Goal: Task Accomplishment & Management: Manage account settings

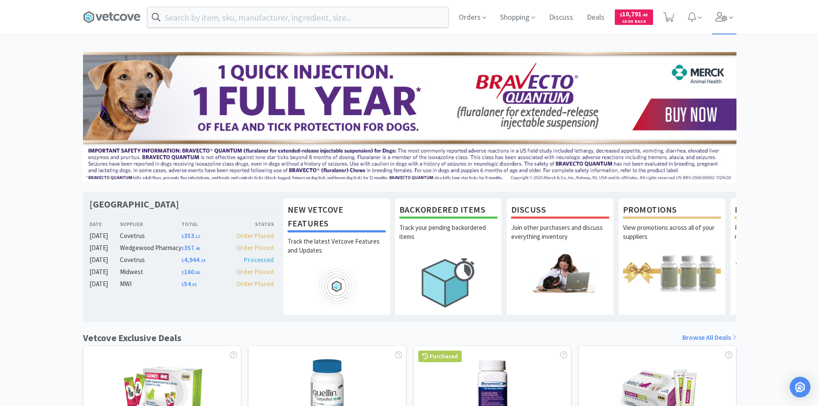
click at [724, 20] on icon at bounding box center [721, 16] width 12 height 9
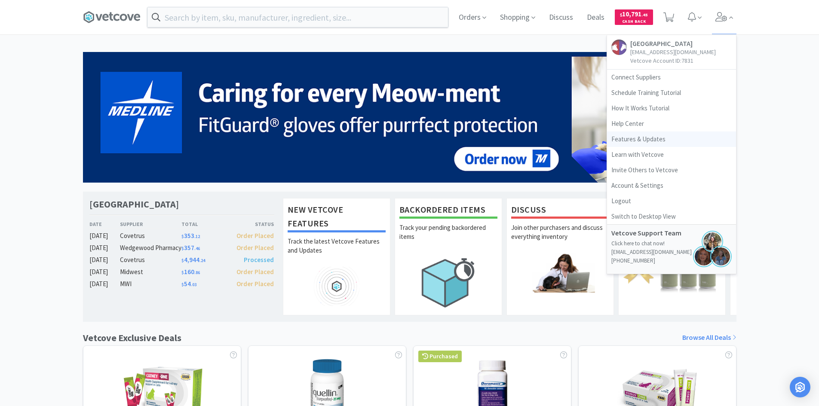
click at [644, 136] on link "Features & Updates" at bounding box center [671, 139] width 129 height 15
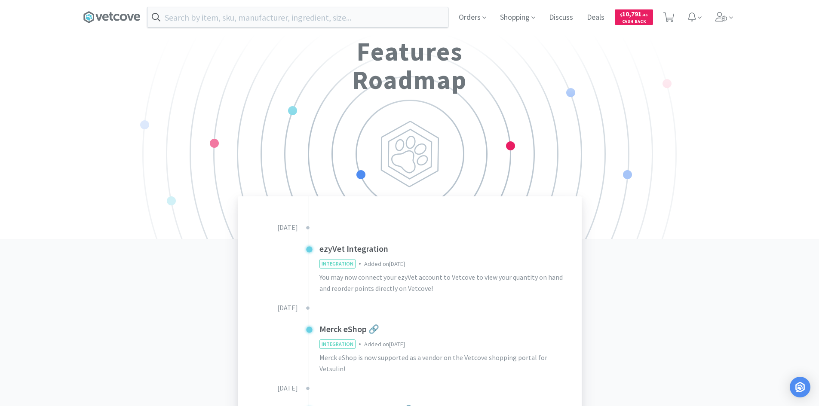
click at [337, 264] on span "INTEGRATION" at bounding box center [337, 264] width 35 height 9
click at [341, 251] on h3 "ezyVet Integration" at bounding box center [444, 249] width 251 height 14
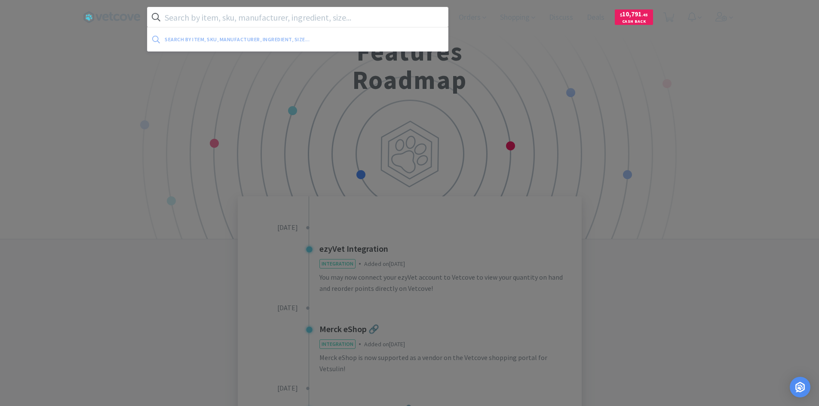
click at [211, 23] on input "text" at bounding box center [297, 17] width 300 height 20
click at [365, 24] on input "text" at bounding box center [297, 17] width 300 height 20
click at [568, 60] on div at bounding box center [409, 203] width 819 height 406
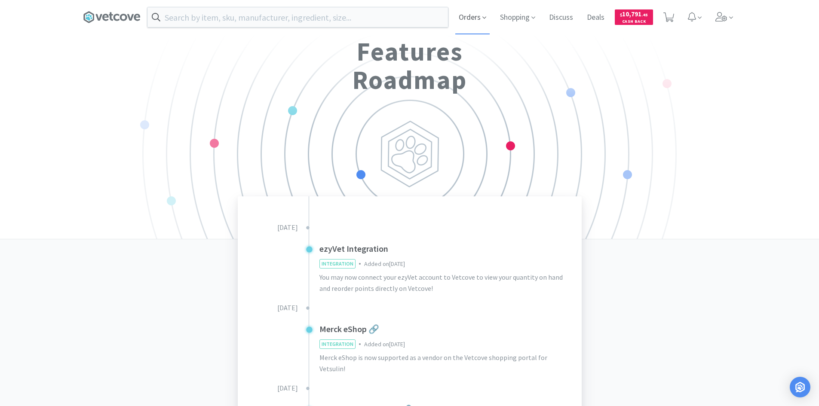
click at [464, 14] on span "Orders" at bounding box center [472, 17] width 34 height 34
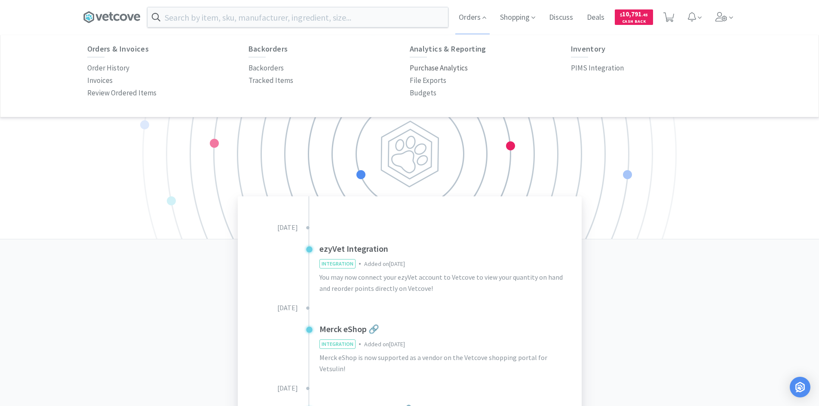
click at [446, 67] on p "Purchase Analytics" at bounding box center [439, 68] width 58 height 12
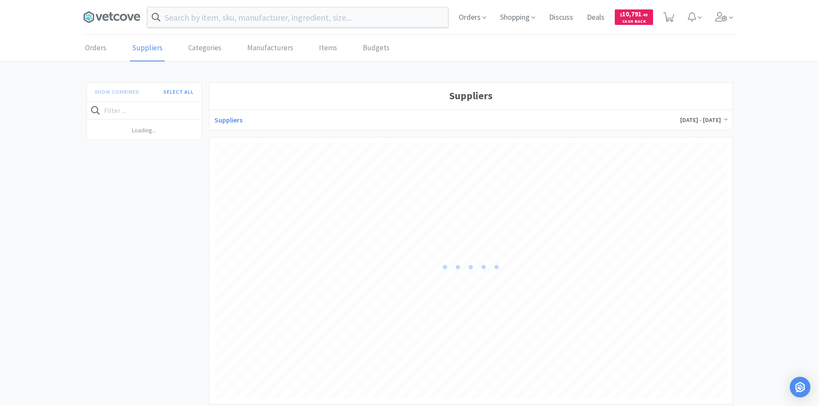
scroll to position [256, 513]
click at [212, 50] on link "Categories" at bounding box center [204, 48] width 37 height 26
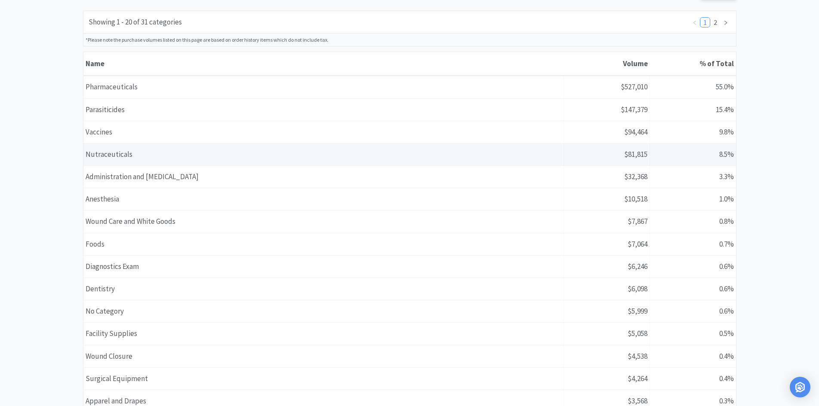
scroll to position [129, 0]
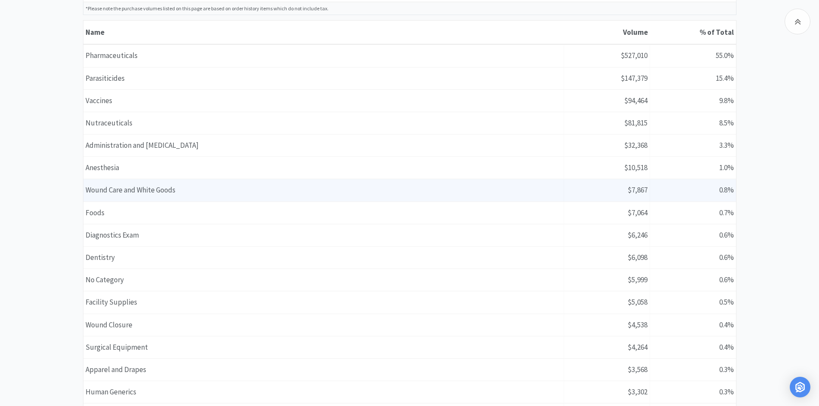
click at [183, 188] on div "Name Wound Care and White Goods" at bounding box center [323, 190] width 480 height 22
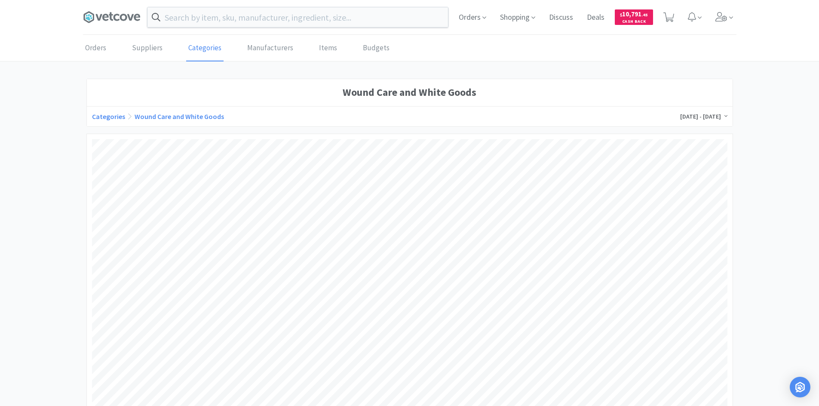
click at [113, 117] on link "Categories" at bounding box center [108, 116] width 33 height 9
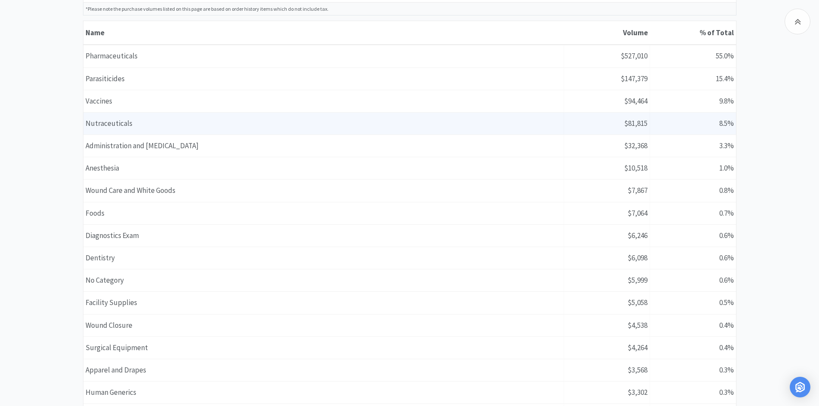
scroll to position [129, 0]
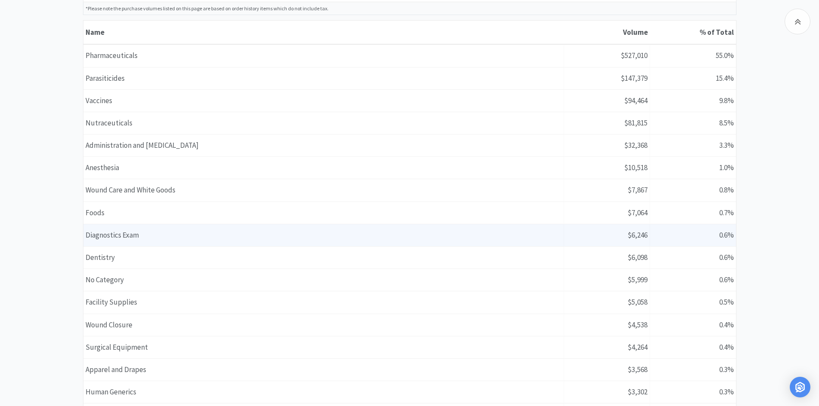
click at [202, 241] on div "Name Diagnostics Exam" at bounding box center [323, 235] width 480 height 22
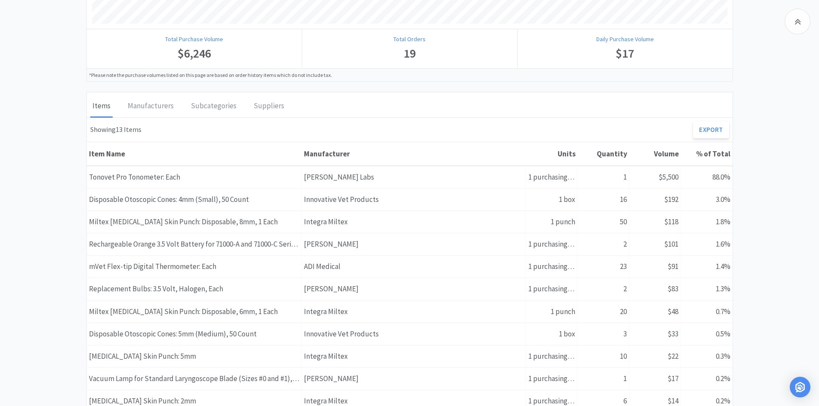
scroll to position [559, 0]
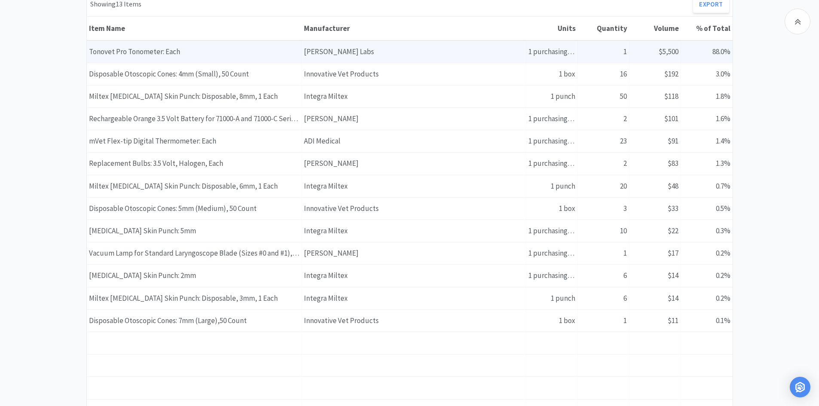
click at [448, 51] on div "Manufacturer [PERSON_NAME] Labs" at bounding box center [414, 52] width 224 height 22
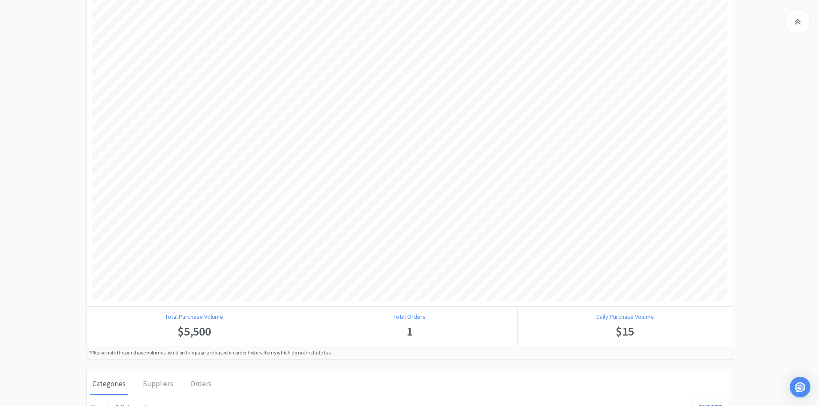
scroll to position [301, 0]
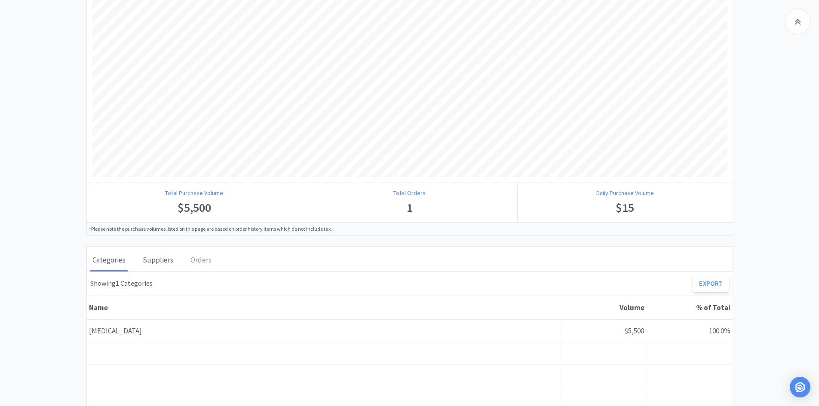
click at [148, 260] on div "Suppliers" at bounding box center [158, 260] width 35 height 21
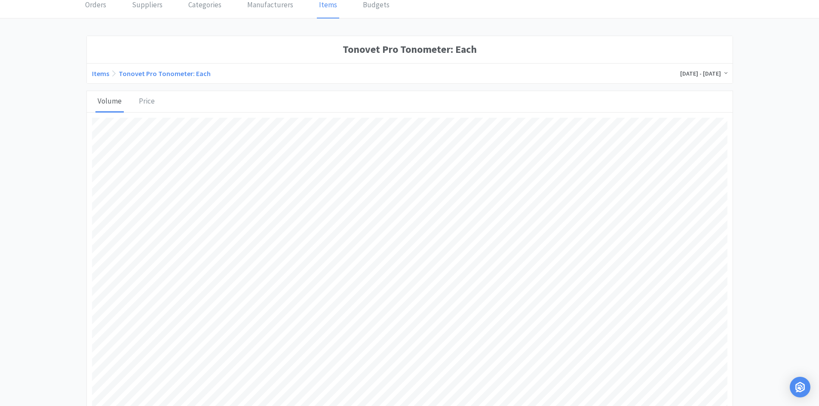
scroll to position [0, 0]
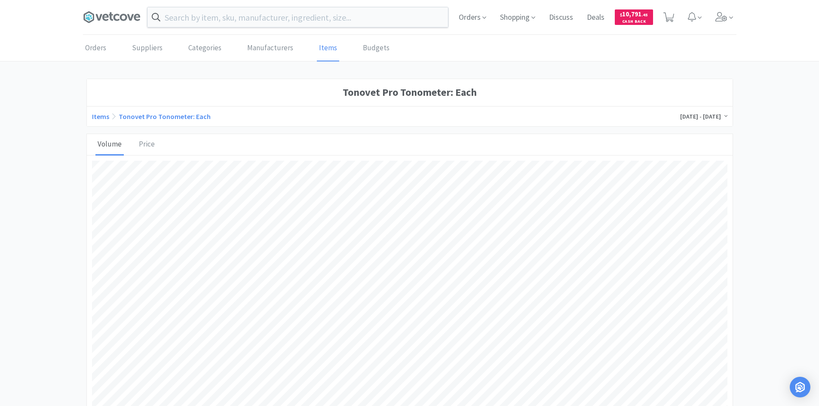
click at [387, 43] on div "Orders Suppliers Categories Manufacturers Items Budgets" at bounding box center [409, 48] width 653 height 26
click at [376, 47] on link "Budgets" at bounding box center [376, 48] width 31 height 26
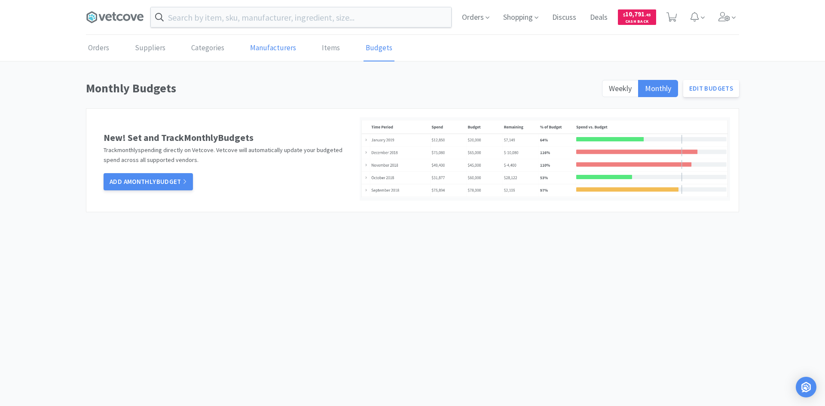
click at [271, 46] on link "Manufacturers" at bounding box center [273, 48] width 50 height 26
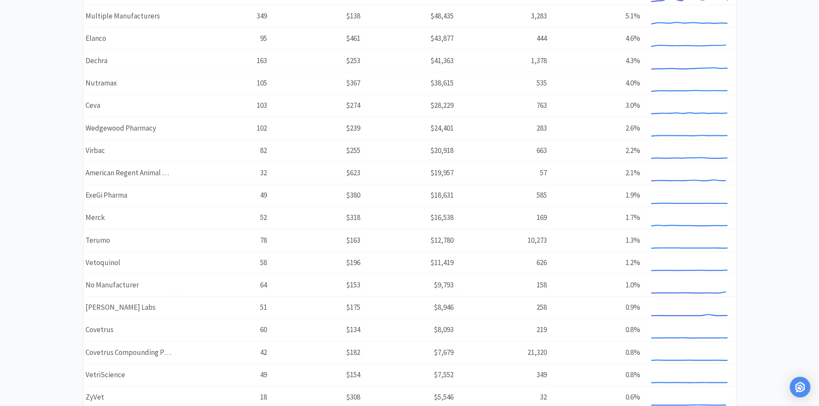
scroll to position [215, 0]
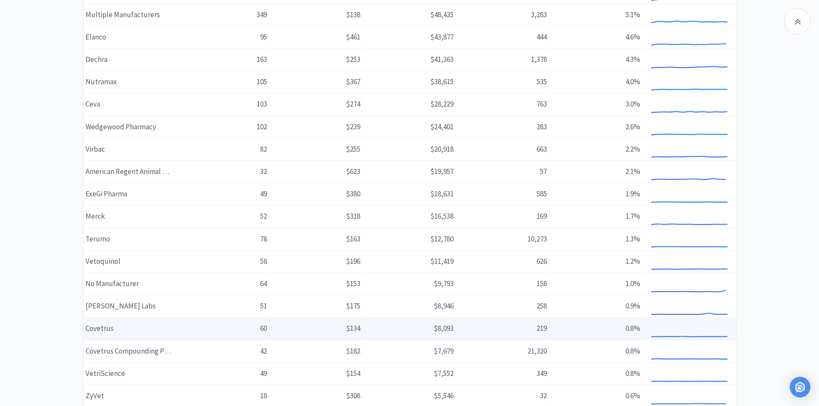
click at [240, 326] on div "Number of Orders 60" at bounding box center [222, 329] width 93 height 22
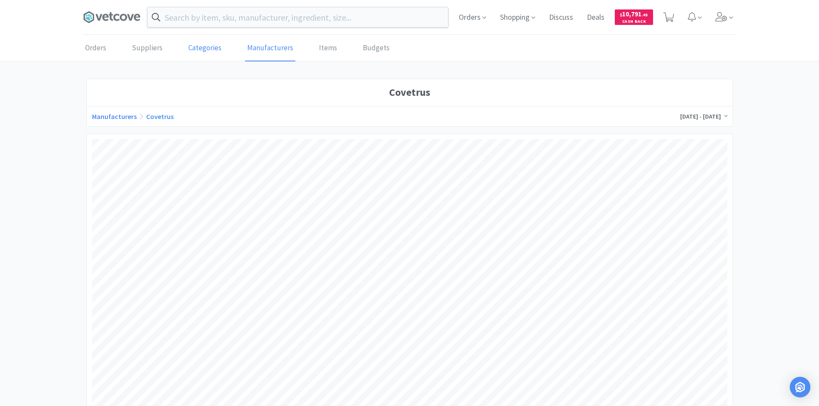
click at [208, 50] on link "Categories" at bounding box center [204, 48] width 37 height 26
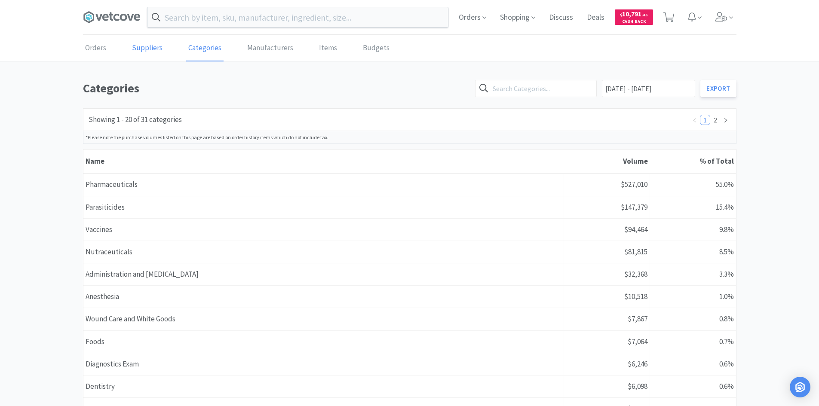
click at [131, 42] on link "Suppliers" at bounding box center [147, 48] width 35 height 26
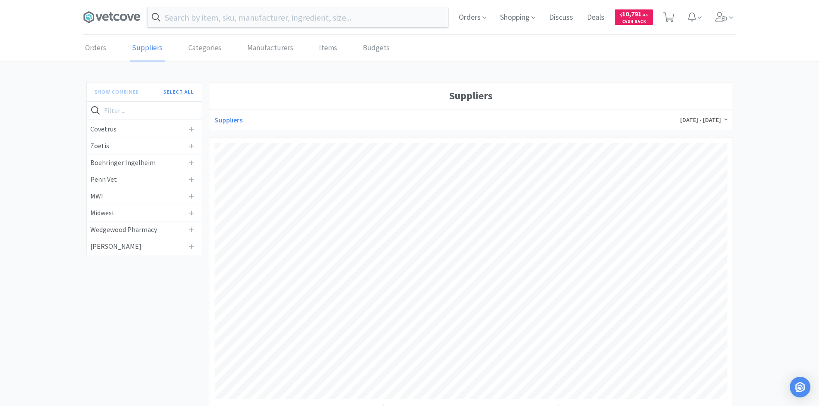
scroll to position [256, 513]
click at [116, 129] on h4 "Covetrus" at bounding box center [137, 129] width 95 height 11
click at [119, 148] on h4 "Zoetis" at bounding box center [137, 146] width 95 height 11
click at [119, 161] on h4 "Boehringer Ingelheim" at bounding box center [137, 162] width 95 height 11
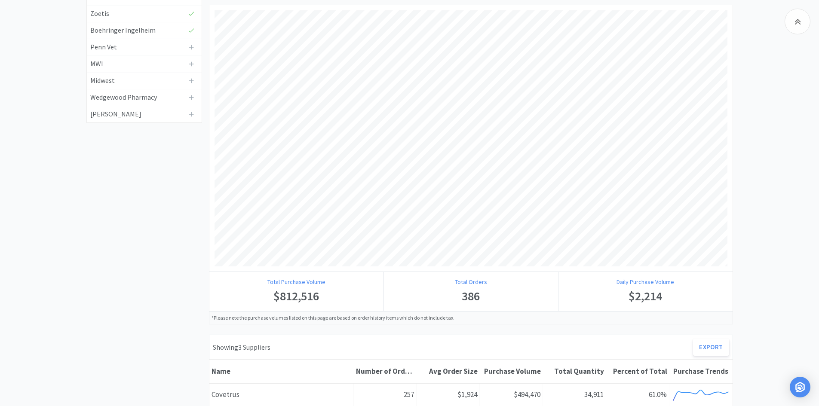
scroll to position [129, 0]
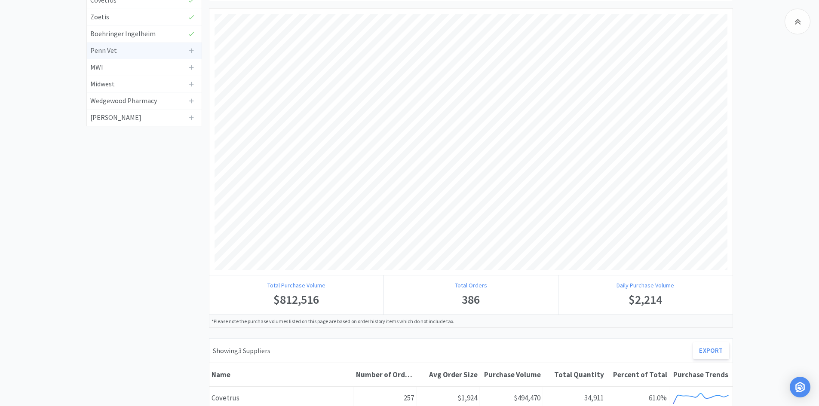
click at [145, 45] on div "Penn Vet" at bounding box center [144, 51] width 115 height 17
click at [142, 66] on h4 "MWI" at bounding box center [137, 67] width 95 height 11
click at [139, 86] on h4 "Midwest" at bounding box center [137, 84] width 95 height 11
click at [138, 102] on h4 "Wedgewood Pharmacy" at bounding box center [137, 100] width 95 height 11
click at [138, 117] on h4 "[PERSON_NAME]" at bounding box center [137, 117] width 95 height 11
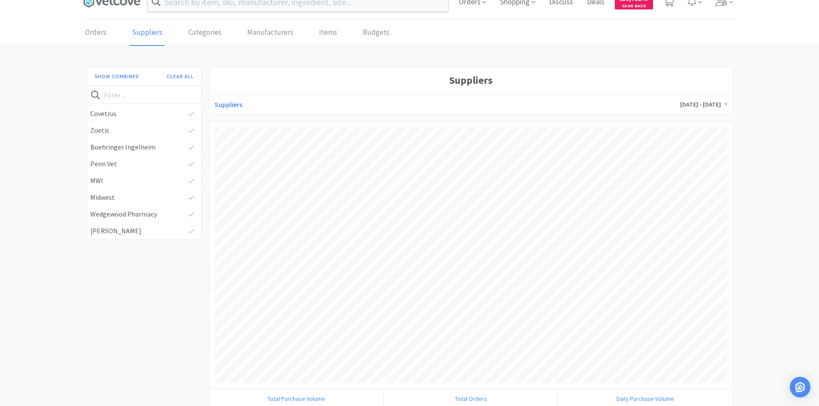
scroll to position [0, 0]
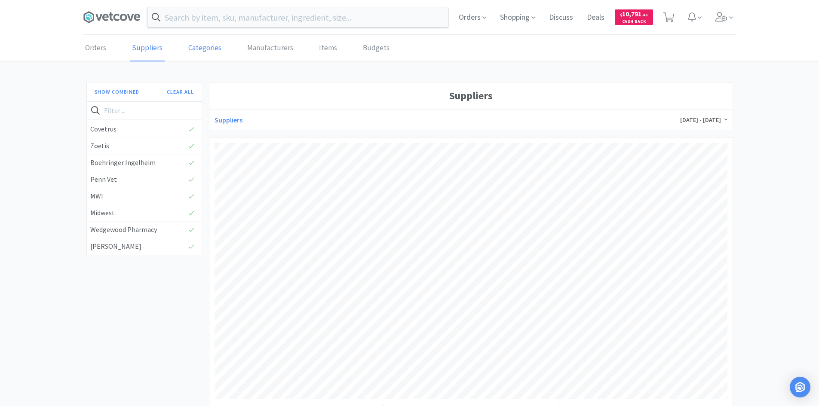
click at [208, 48] on link "Categories" at bounding box center [204, 48] width 37 height 26
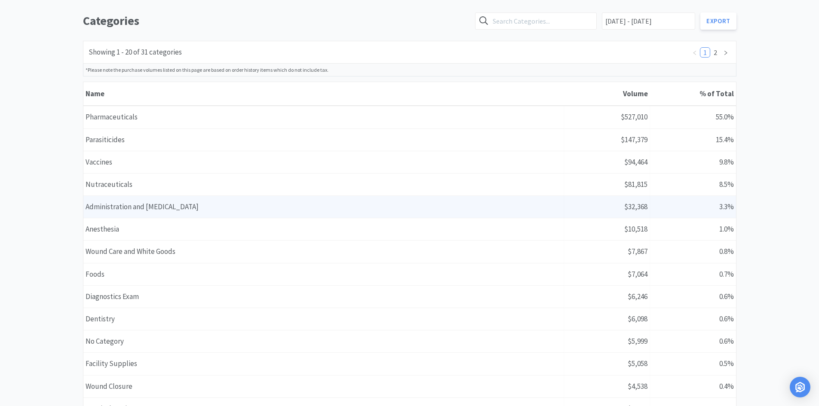
scroll to position [43, 0]
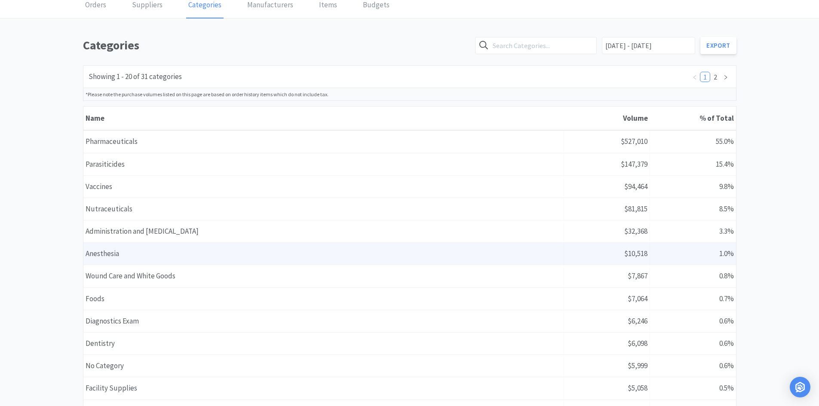
click at [213, 256] on div "Name Anesthesia" at bounding box center [323, 254] width 480 height 22
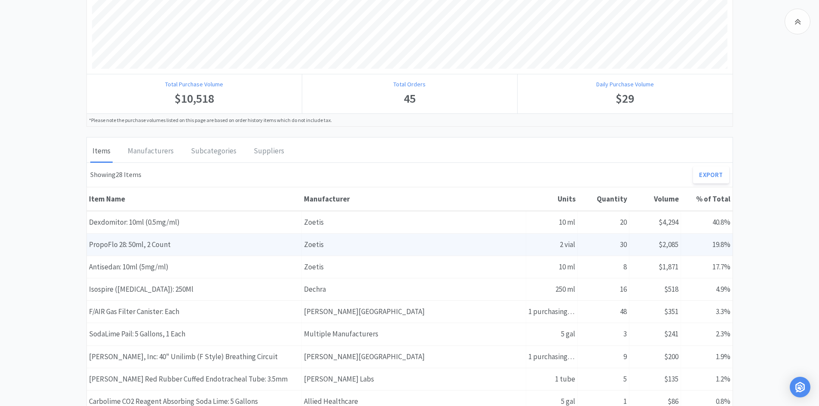
scroll to position [387, 0]
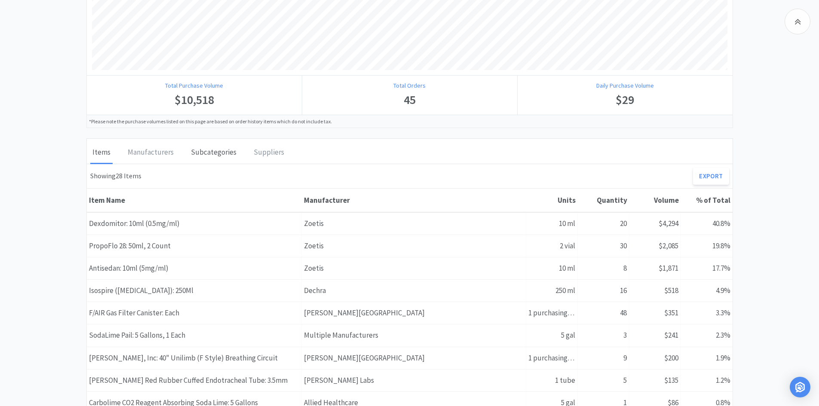
click at [233, 154] on div "Subcategories" at bounding box center [214, 152] width 50 height 21
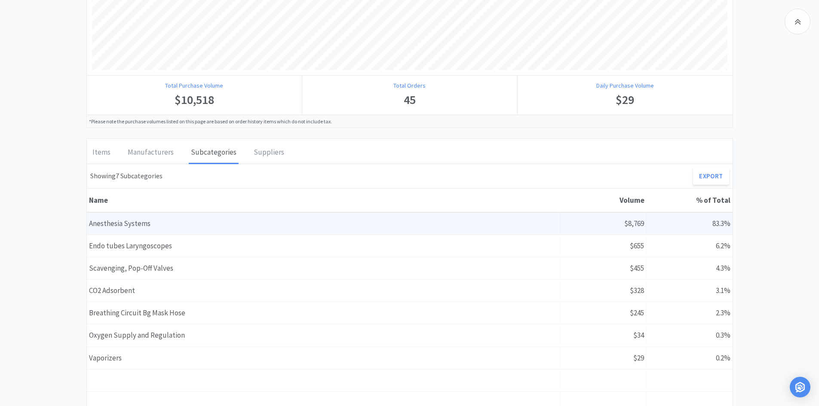
click at [179, 227] on div "Name Anesthesia Systems" at bounding box center [324, 224] width 474 height 22
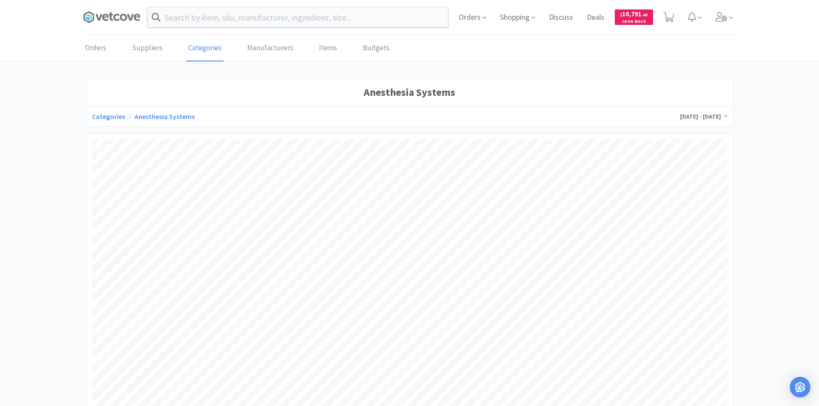
click at [583, 22] on div "Orders Shopping Discuss Discuss Deals Deals $ 10,791 . 45 Cash Back" at bounding box center [594, 17] width 285 height 34
click at [568, 15] on span "Discuss" at bounding box center [560, 17] width 31 height 34
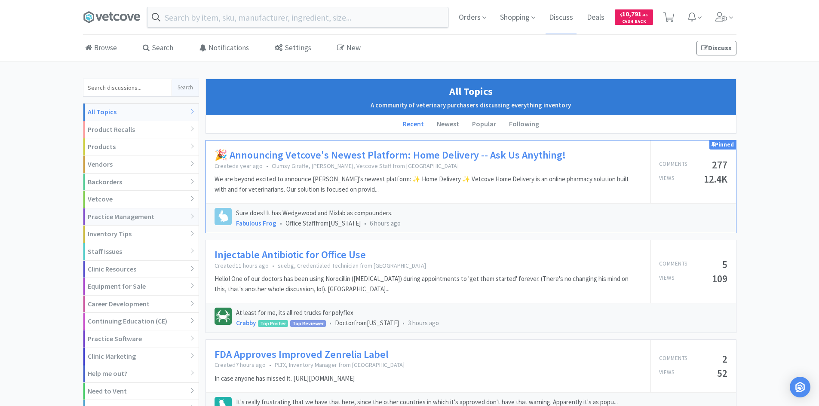
click at [141, 217] on div "Practice Management" at bounding box center [140, 217] width 115 height 18
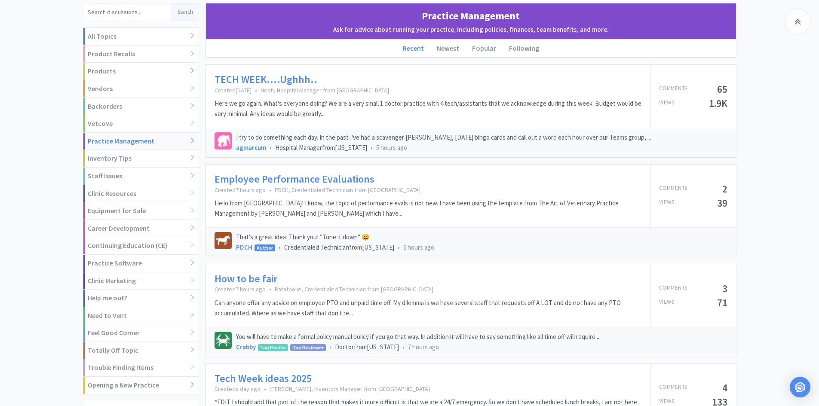
scroll to position [43, 0]
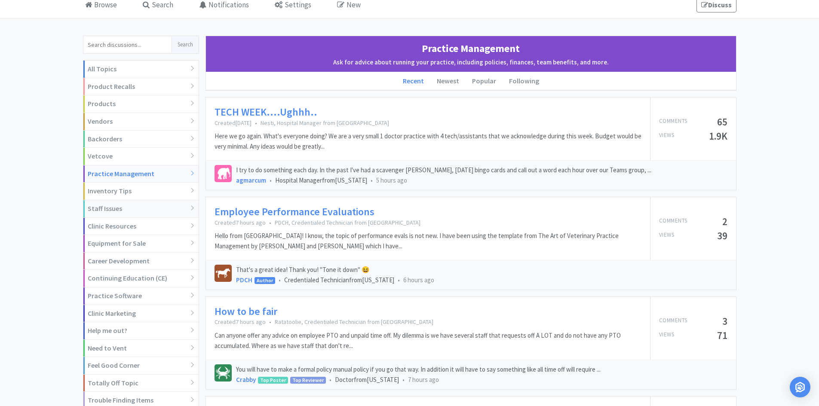
click at [164, 211] on div "Staff Issues" at bounding box center [140, 209] width 115 height 18
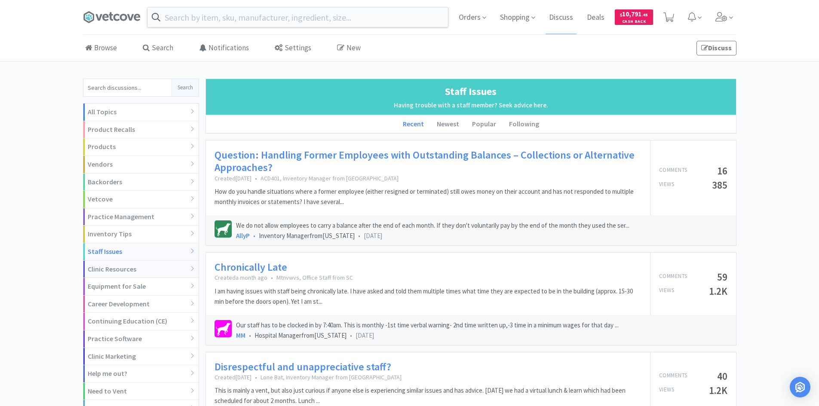
click at [170, 265] on div "Clinic Resources" at bounding box center [140, 270] width 115 height 18
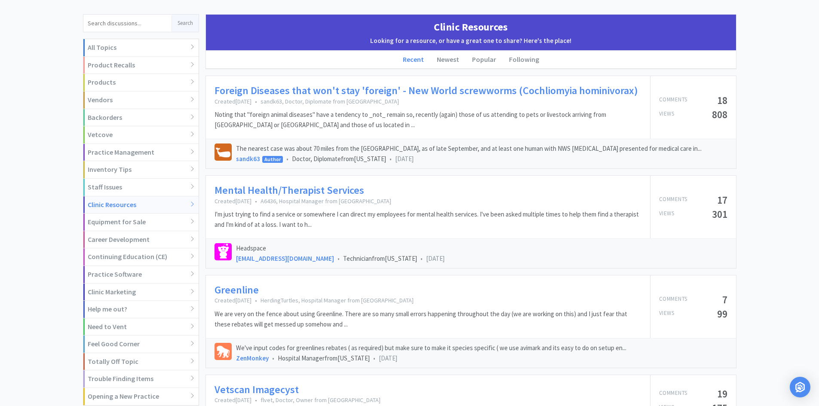
scroll to position [172, 0]
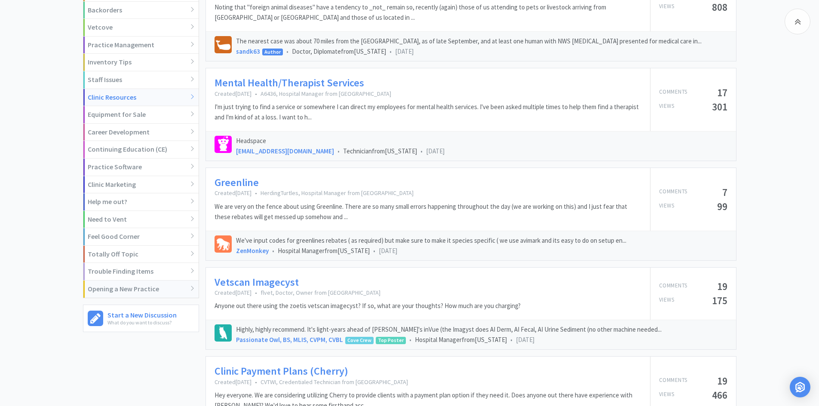
click at [119, 288] on div "Opening a New Practice" at bounding box center [140, 289] width 115 height 17
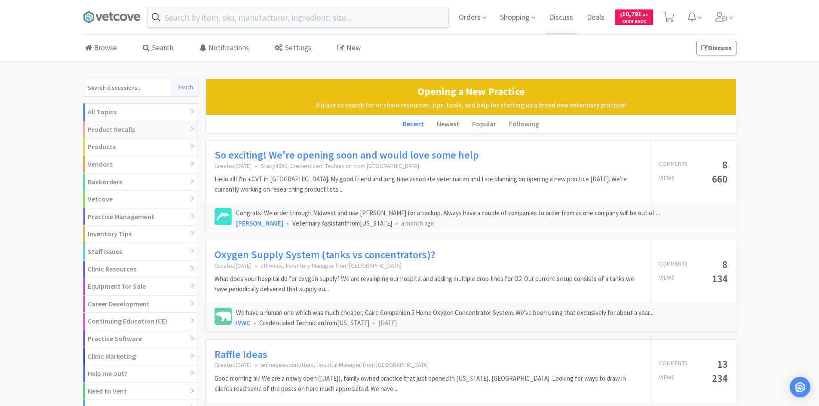
click at [177, 135] on div "Product Recalls" at bounding box center [140, 130] width 115 height 18
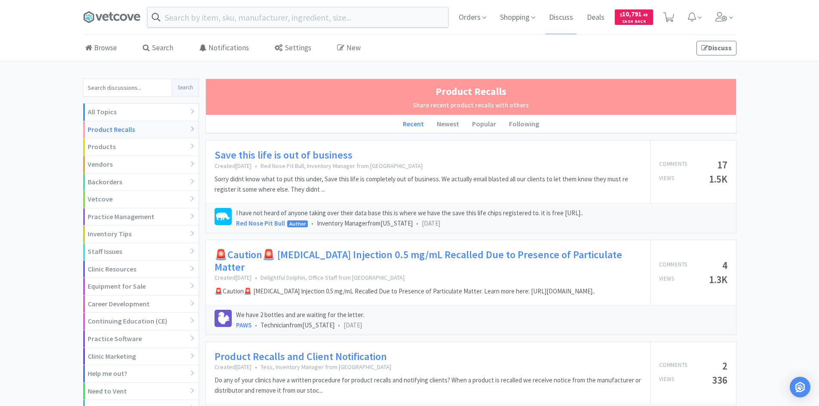
click at [565, 260] on link "🚨Caution🚨 [MEDICAL_DATA] Injection 0.5 mg/mL Recalled Due to Presence of Partic…" at bounding box center [427, 261] width 427 height 25
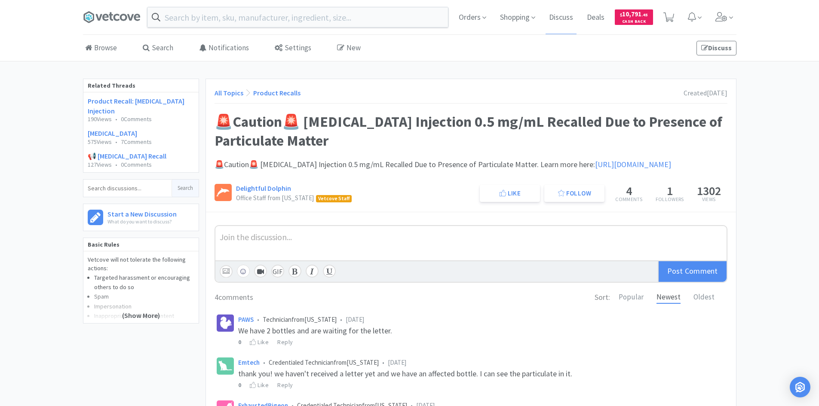
click at [595, 169] on span "[URL][DOMAIN_NAME]" at bounding box center [633, 164] width 76 height 10
click at [511, 13] on span "Shopping" at bounding box center [517, 17] width 42 height 34
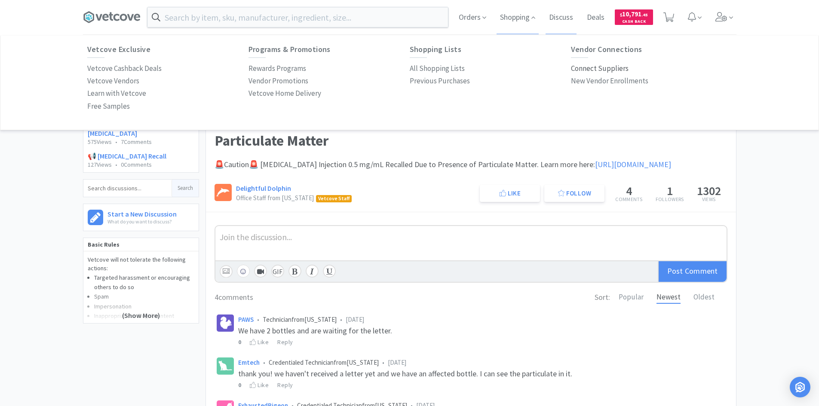
click at [591, 69] on p "Connect Suppliers" at bounding box center [600, 69] width 58 height 12
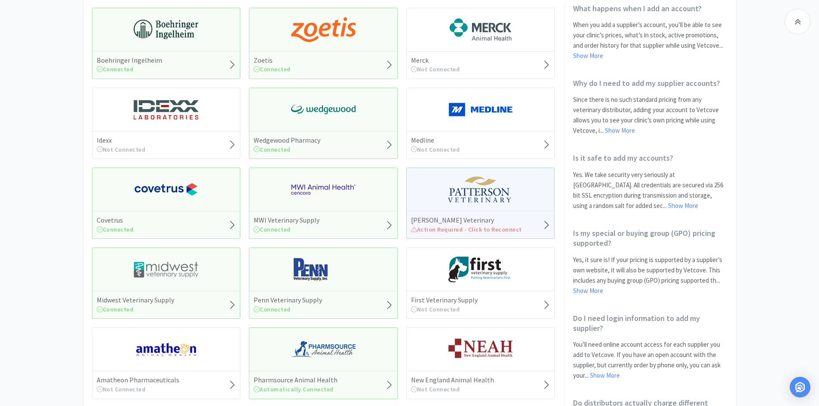
scroll to position [172, 0]
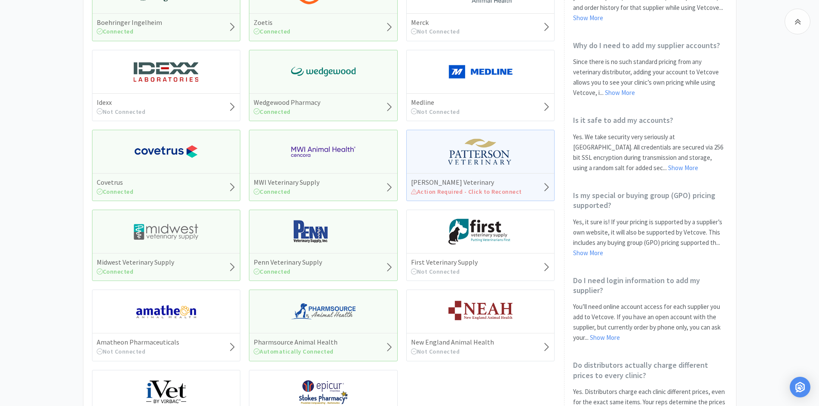
click at [531, 192] on div "[PERSON_NAME] Veterinary Action Required - Click to Reconnect" at bounding box center [481, 187] width 148 height 28
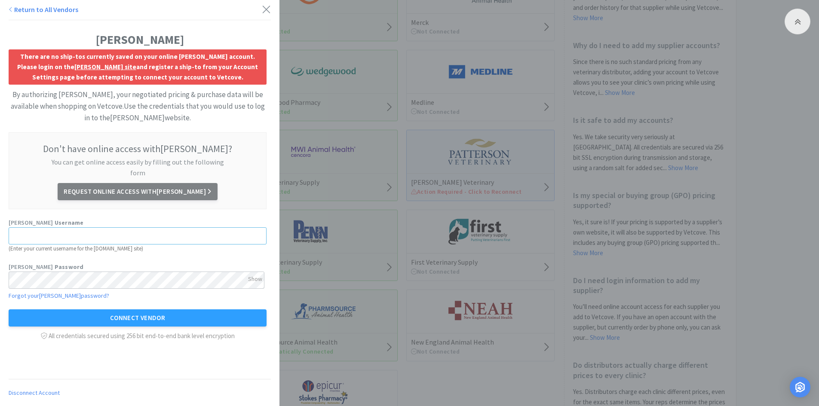
click at [196, 227] on input "text" at bounding box center [138, 235] width 258 height 17
click at [221, 205] on form "There are no ship-tos currently saved on your online [PERSON_NAME] account. Ple…" at bounding box center [138, 195] width 258 height 292
click at [74, 66] on link "[PERSON_NAME] site" at bounding box center [105, 67] width 62 height 8
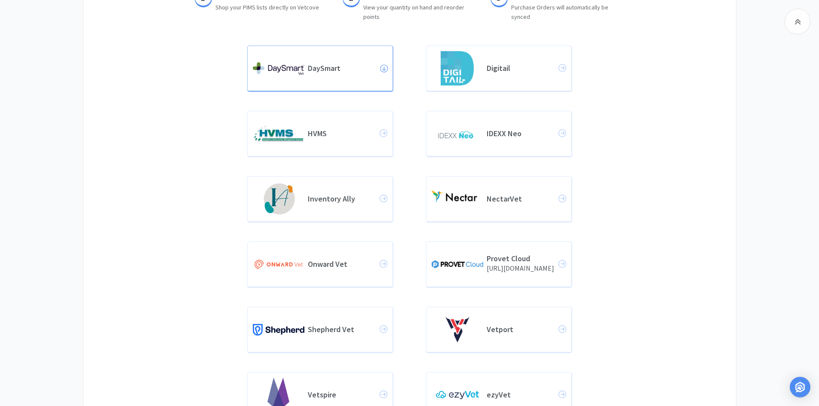
scroll to position [215, 0]
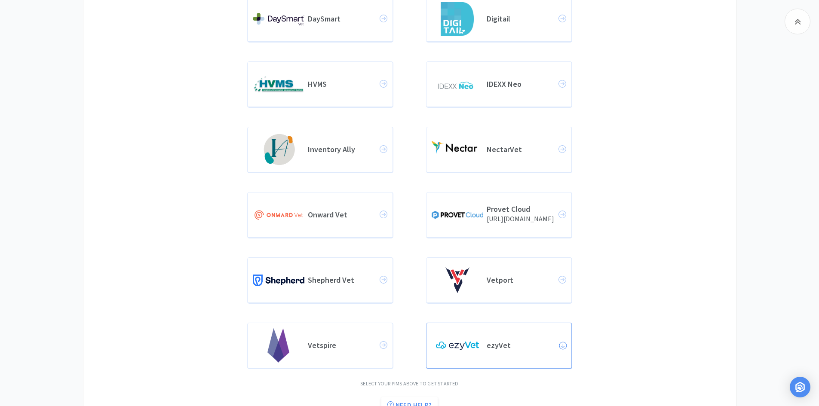
click at [508, 353] on div "ezyVet" at bounding box center [498, 345] width 135 height 34
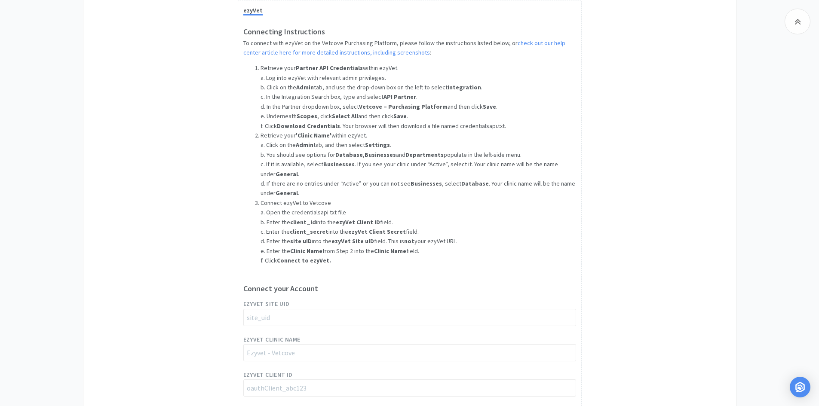
scroll to position [741, 0]
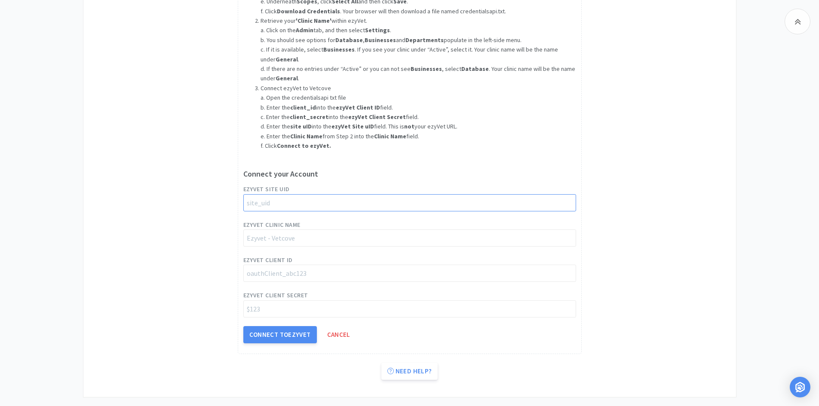
click at [300, 203] on input "string" at bounding box center [409, 202] width 333 height 17
click at [251, 203] on input "string" at bounding box center [409, 202] width 333 height 17
paste input "site_8MhiAbpivjZML3J7j4Pyl"
type input "site_8MhiAbpivjZML3J7j4Pyl"
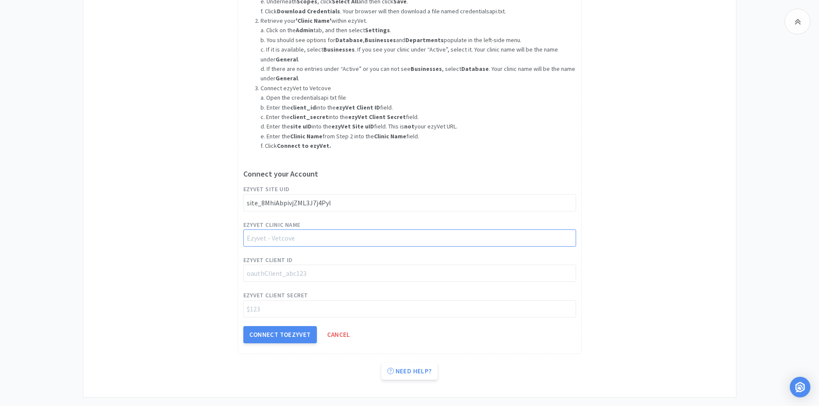
click at [293, 239] on input "string" at bounding box center [409, 238] width 333 height 17
type input "[GEOGRAPHIC_DATA]"
click at [321, 278] on input "string" at bounding box center [409, 273] width 333 height 17
click at [276, 274] on input "string" at bounding box center [409, 273] width 333 height 17
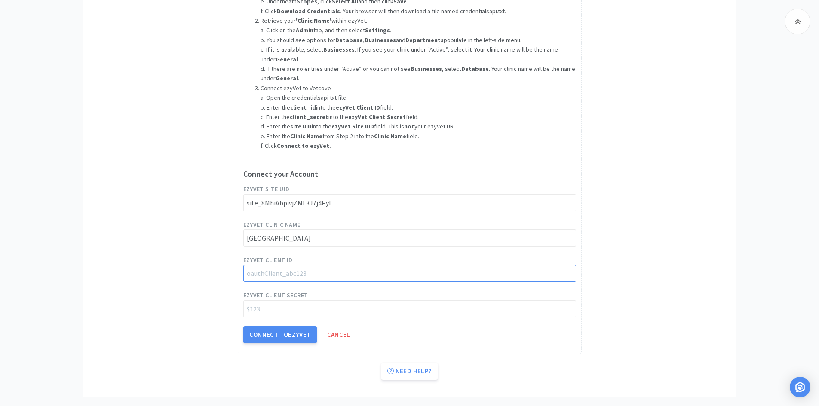
paste input "oauthClient_6gRPJzxNNrU7W7Zqcnetw"
type input "oauthClient_6gRPJzxNNrU7W7Zqcnetw"
click at [167, 280] on div "ezyVet Connecting Instructions To connect with ezyVet on the Vetcove Purchasing…" at bounding box center [410, 119] width 618 height 469
click at [303, 312] on input "string" at bounding box center [409, 308] width 333 height 17
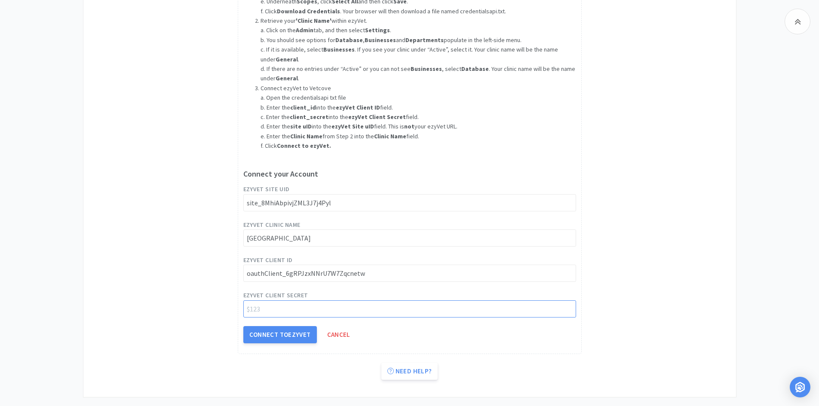
click at [266, 313] on input "string" at bounding box center [409, 308] width 333 height 17
paste input "$2y$10$j0Qdm.VSrTO6mIBEuUFcketB1jkxfAW/Zw1KhGNMSxEx2RBeC3Rau"
type input "$2y$10$j0Qdm.VSrTO6mIBEuUFcketB1jkxfAW/Zw1KhGNMSxEx2RBeC3Rau"
click at [289, 341] on button "Connect to ezyVet" at bounding box center [279, 334] width 73 height 17
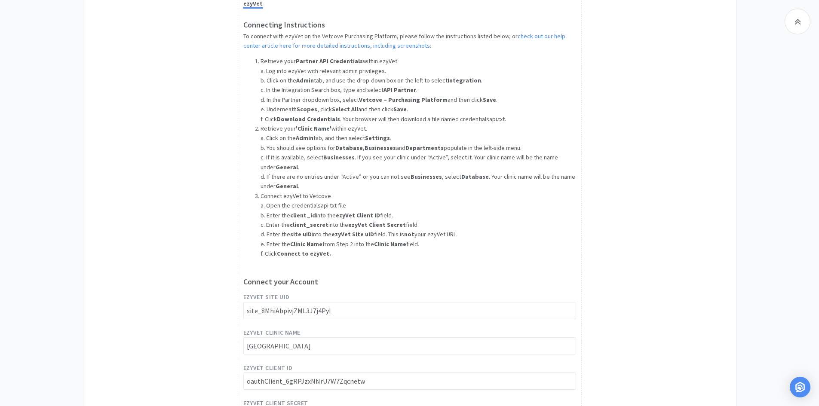
scroll to position [626, 0]
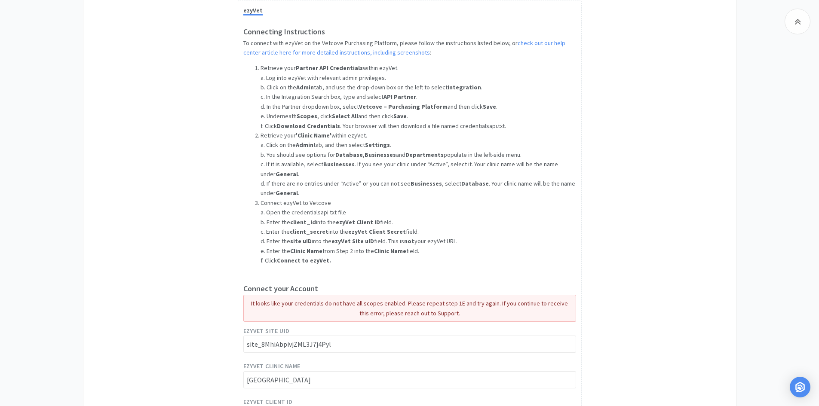
click at [420, 315] on div "It looks like your credentials do not have all scopes enabled. Please repeat st…" at bounding box center [409, 308] width 325 height 19
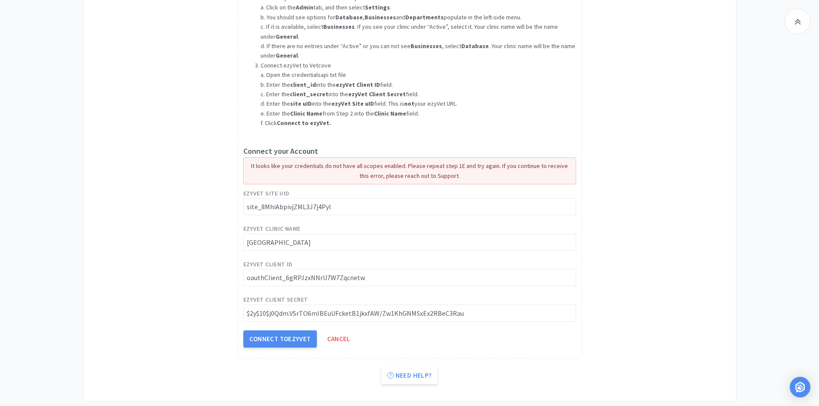
scroll to position [768, 0]
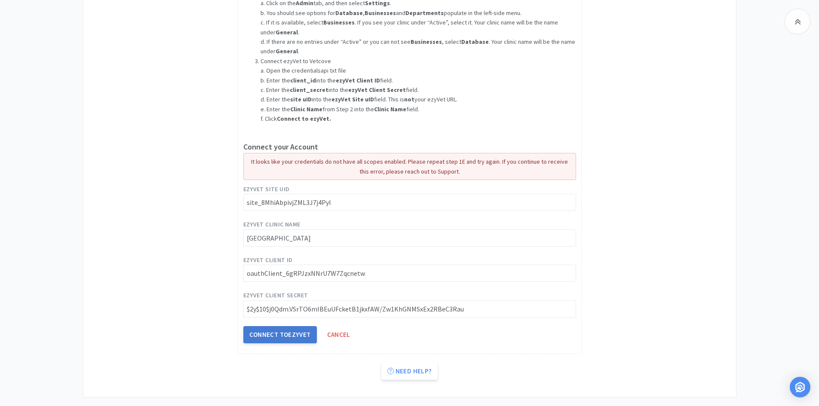
click at [294, 339] on button "Connect to ezyVet" at bounding box center [279, 334] width 73 height 17
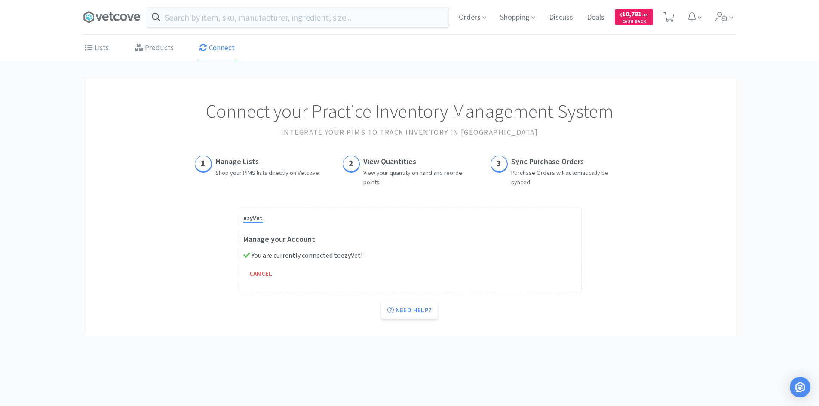
scroll to position [0, 0]
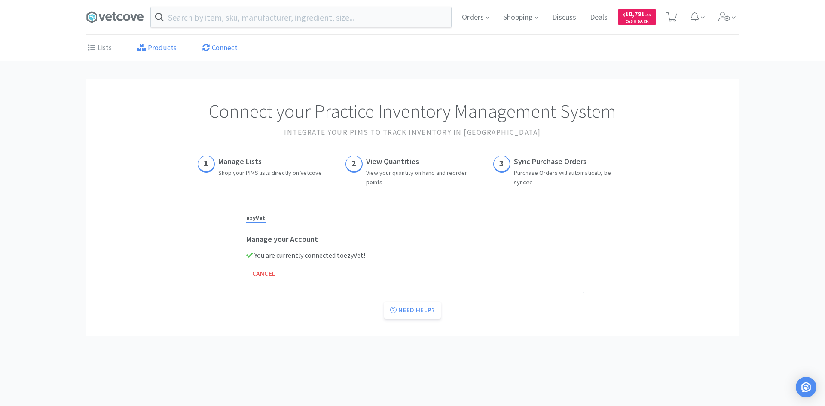
click at [165, 52] on link "Products" at bounding box center [156, 48] width 43 height 26
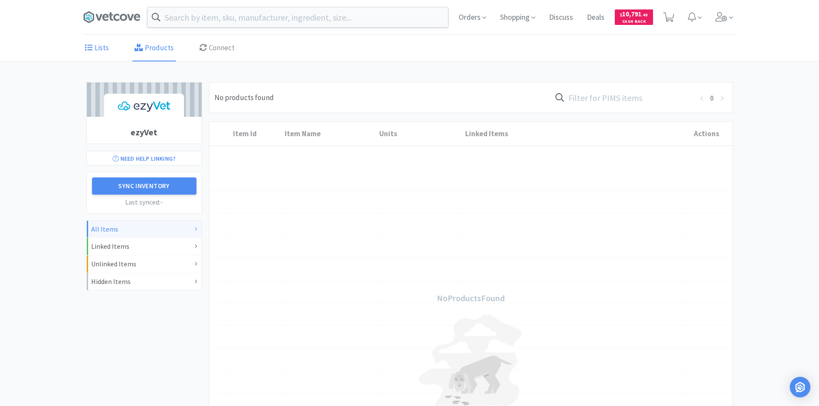
click at [101, 48] on link "Lists" at bounding box center [97, 48] width 28 height 26
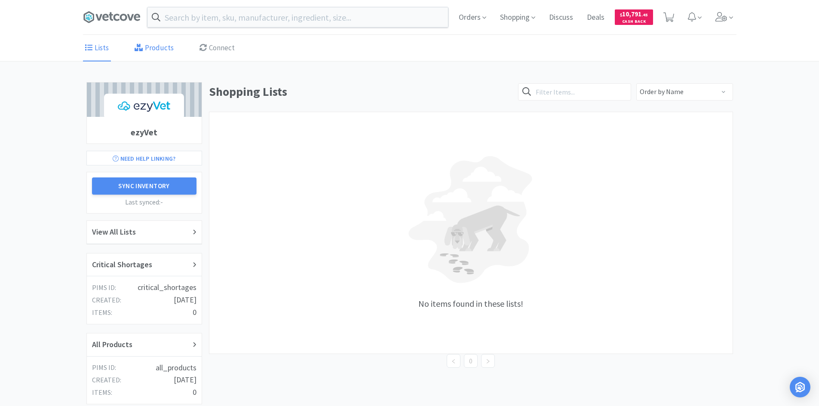
click at [161, 44] on link "Products" at bounding box center [153, 48] width 43 height 26
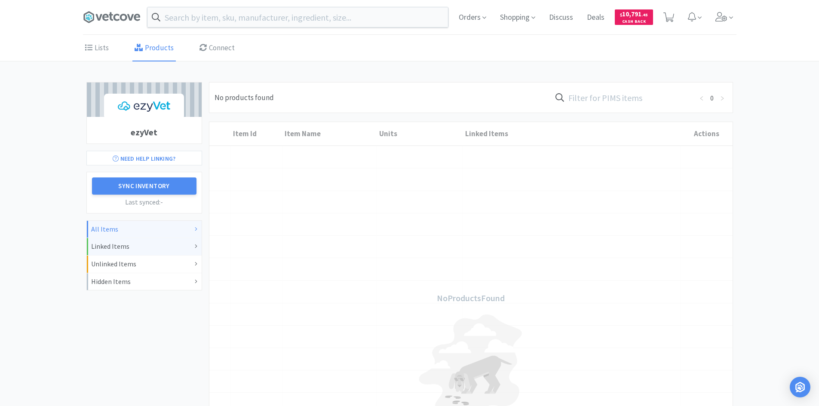
click at [162, 247] on div "Linked Items" at bounding box center [144, 246] width 106 height 11
click at [153, 266] on div "Unlinked Items" at bounding box center [144, 264] width 106 height 11
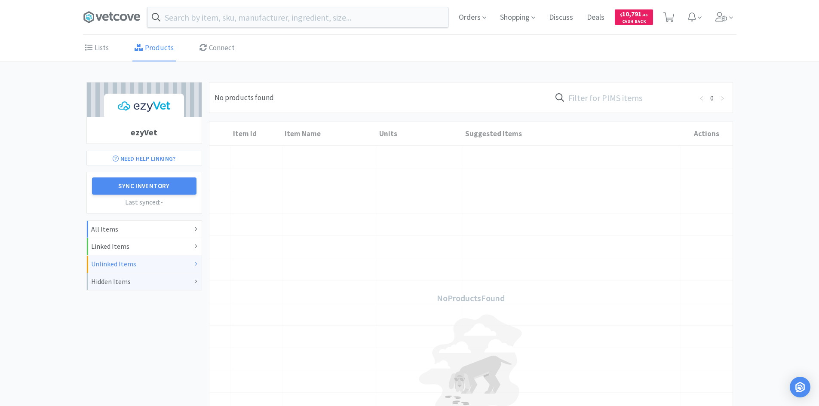
click at [141, 287] on div "Hidden Items" at bounding box center [144, 281] width 106 height 11
click at [225, 47] on link "Connect" at bounding box center [217, 48] width 40 height 26
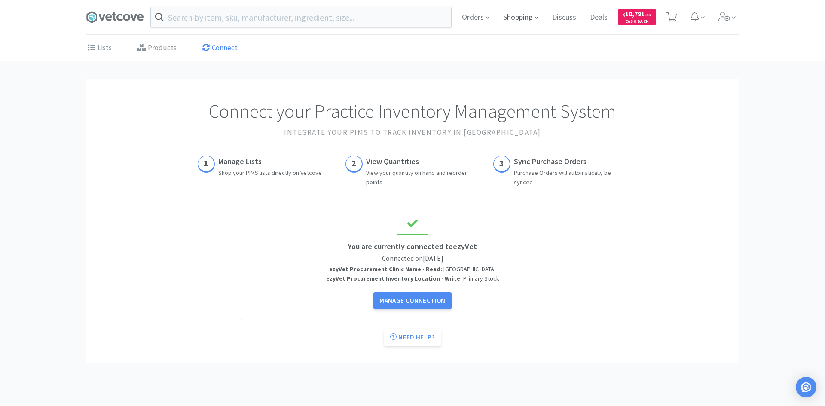
click at [514, 16] on span "Shopping" at bounding box center [521, 17] width 42 height 34
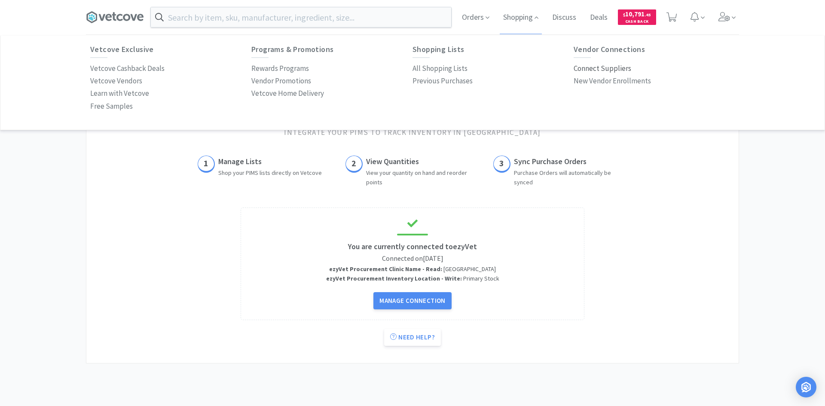
click at [600, 68] on p "Connect Suppliers" at bounding box center [603, 69] width 58 height 12
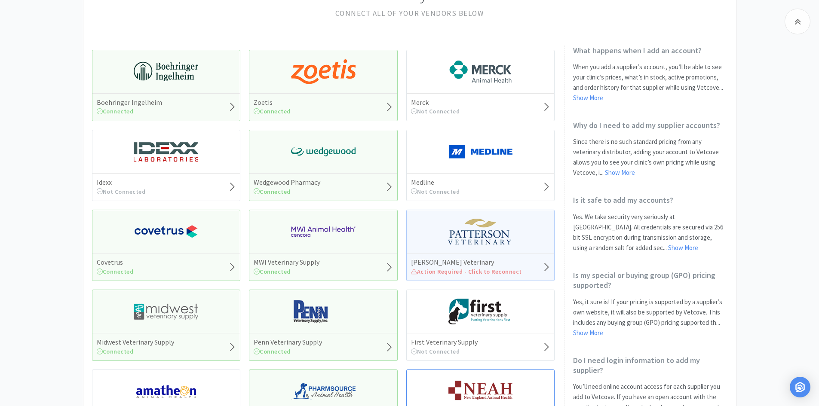
scroll to position [86, 0]
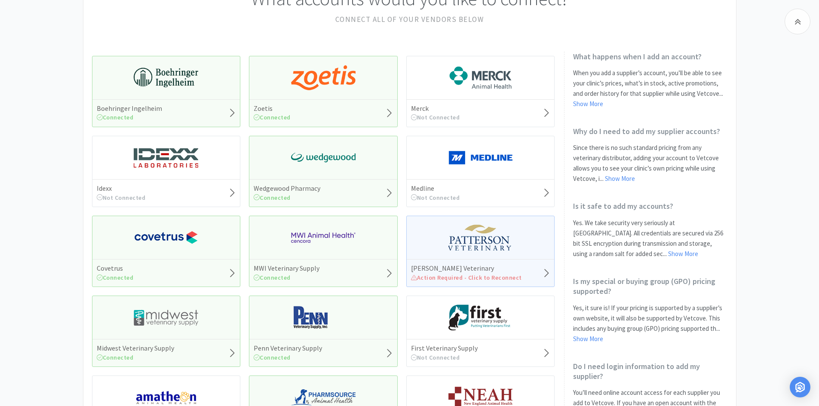
click at [443, 267] on h5 "[PERSON_NAME] Veterinary" at bounding box center [466, 268] width 111 height 9
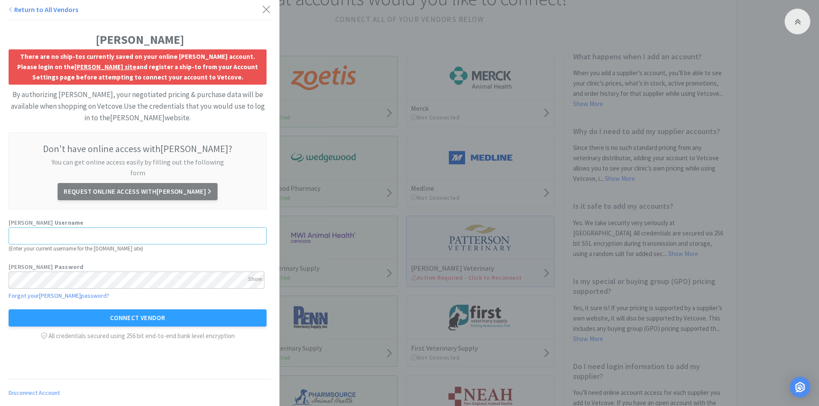
click at [128, 227] on input "text" at bounding box center [138, 235] width 258 height 17
type input "info@bcvc.co"
click at [210, 279] on div "Patterson Username info@bcvc.co ( Enter your current username for the Patterson…" at bounding box center [138, 279] width 258 height 123
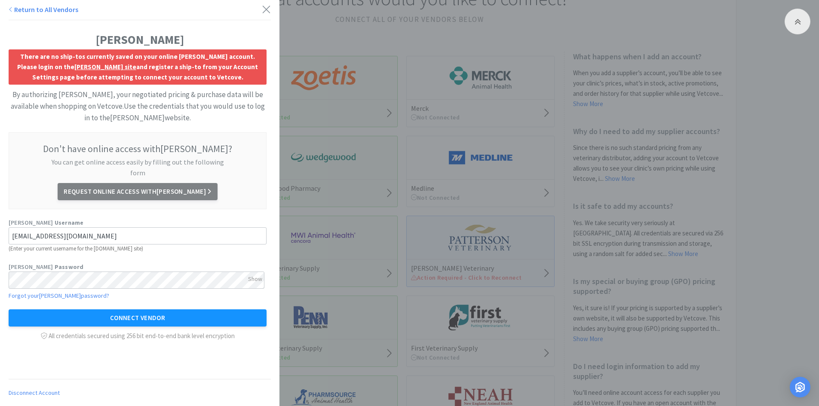
click at [163, 309] on button "Connect Vendor" at bounding box center [138, 317] width 258 height 17
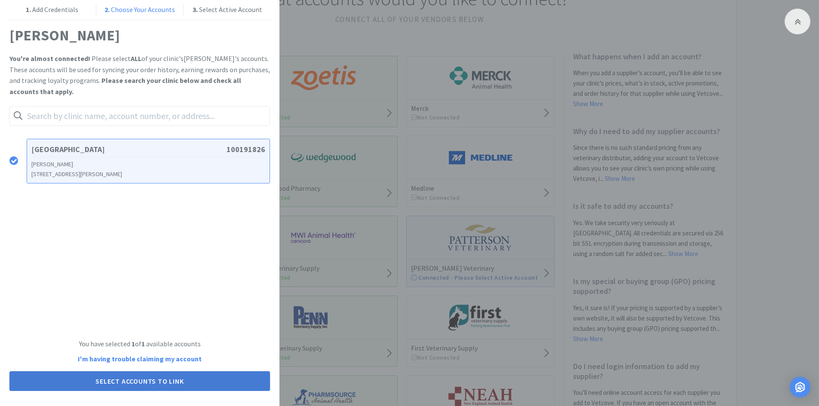
click at [186, 382] on button "Select Accounts to Link" at bounding box center [139, 381] width 260 height 20
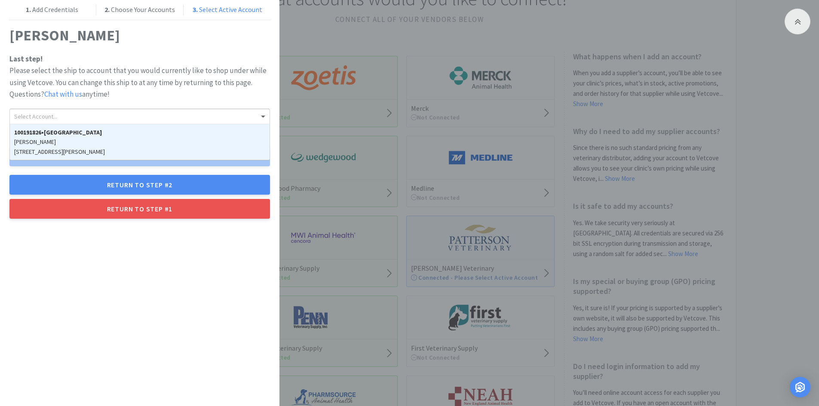
click at [129, 113] on div "Select Account..." at bounding box center [140, 116] width 260 height 15
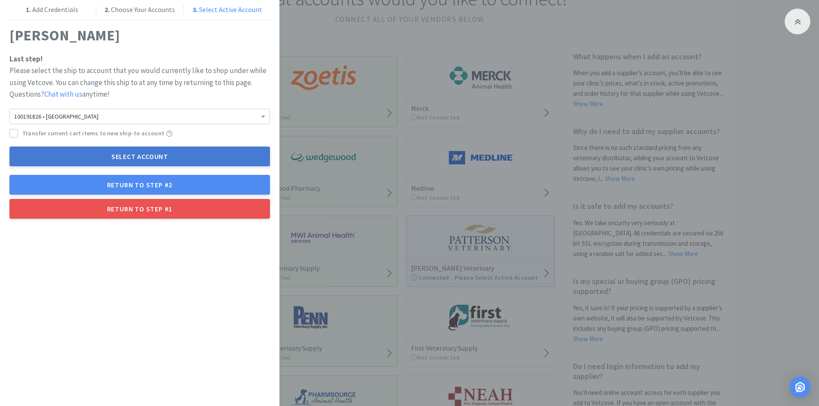
click at [51, 151] on button "Select Account" at bounding box center [139, 157] width 260 height 20
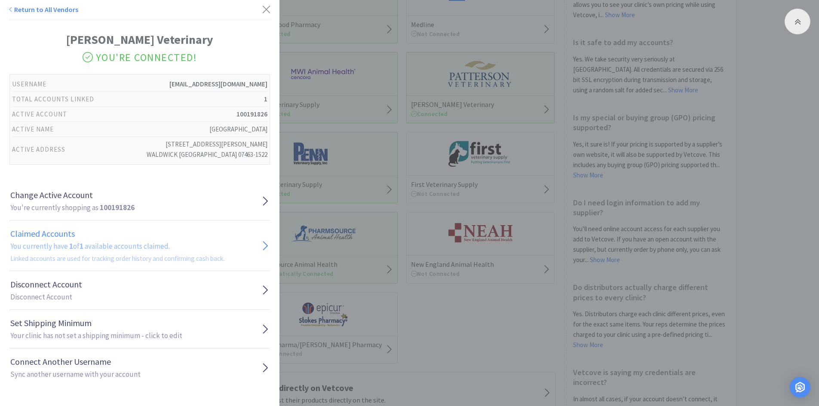
scroll to position [312, 0]
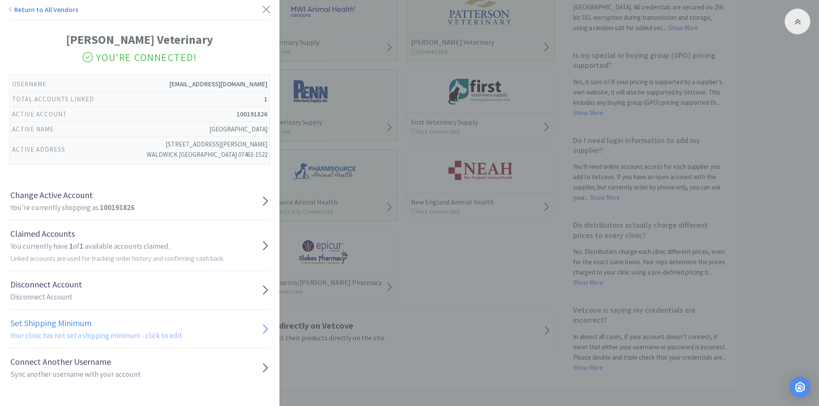
click at [226, 323] on link "Set Shipping Minimum Your clinic has not set a shipping minimum - click to edit" at bounding box center [139, 329] width 260 height 39
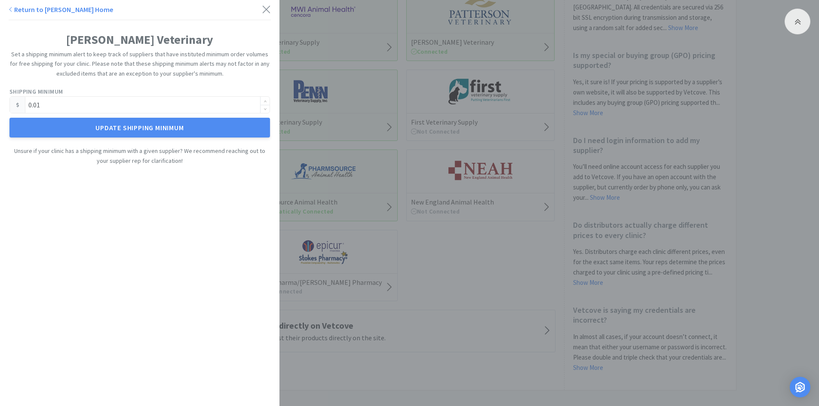
click at [163, 107] on input "0.01" at bounding box center [140, 105] width 260 height 16
drag, startPoint x: 163, startPoint y: 107, endPoint x: 22, endPoint y: 106, distance: 141.4
click at [22, 106] on div "0.01" at bounding box center [139, 104] width 260 height 17
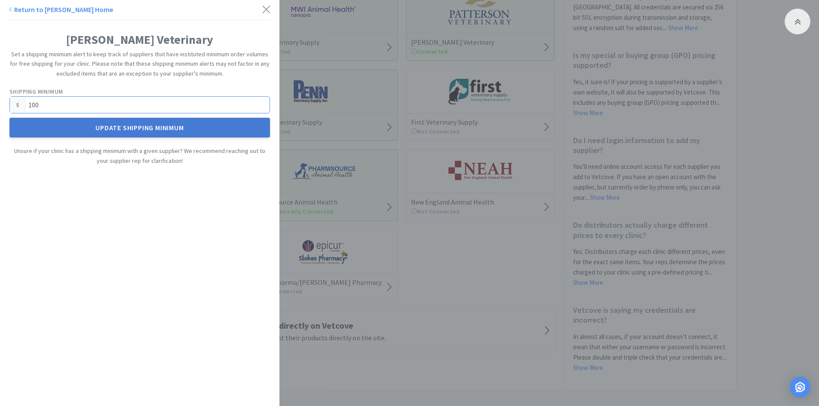
type input "100.00"
click at [88, 131] on button "Update Shipping Minimum" at bounding box center [139, 128] width 260 height 20
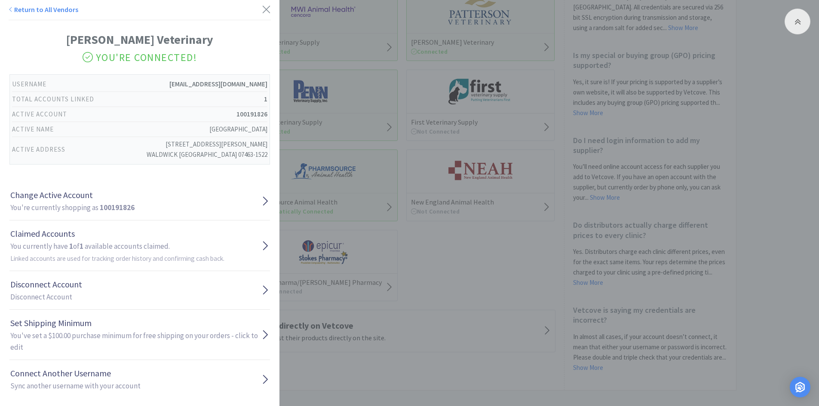
click at [254, 12] on div "Return to All Vendors" at bounding box center [140, 12] width 262 height 16
